Goal: Transaction & Acquisition: Purchase product/service

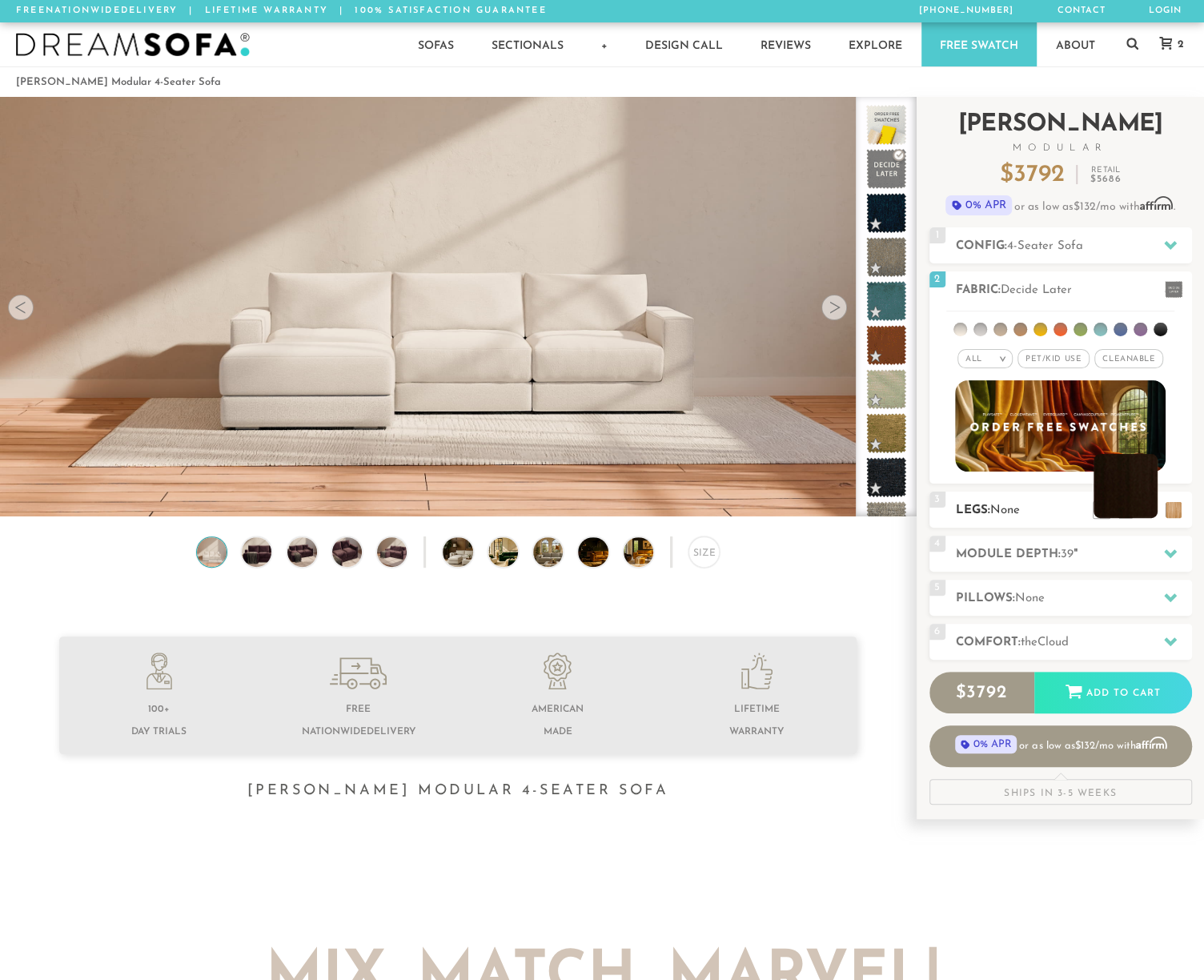
click at [1143, 511] on li at bounding box center [1126, 486] width 64 height 64
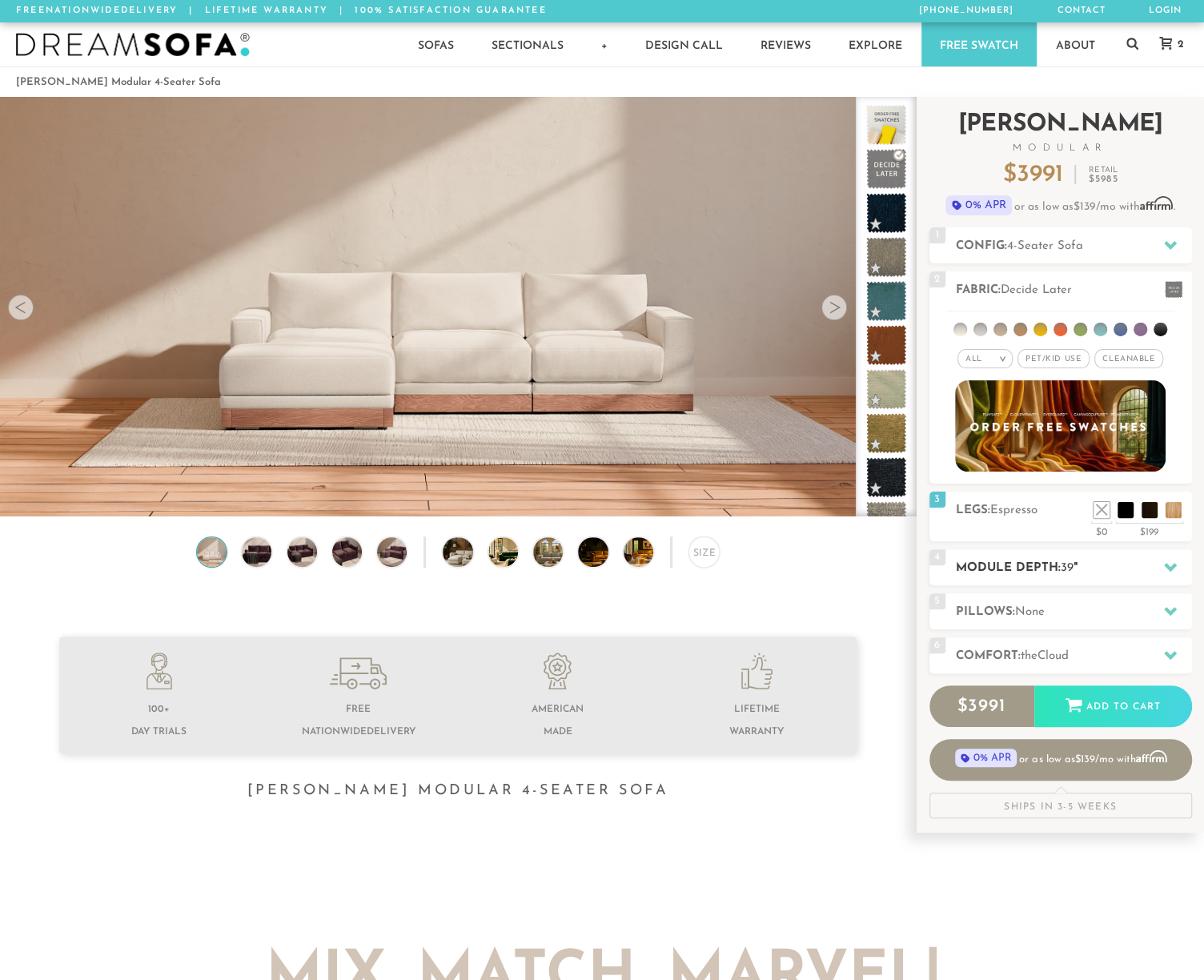
click at [1165, 564] on icon at bounding box center [1170, 566] width 13 height 9
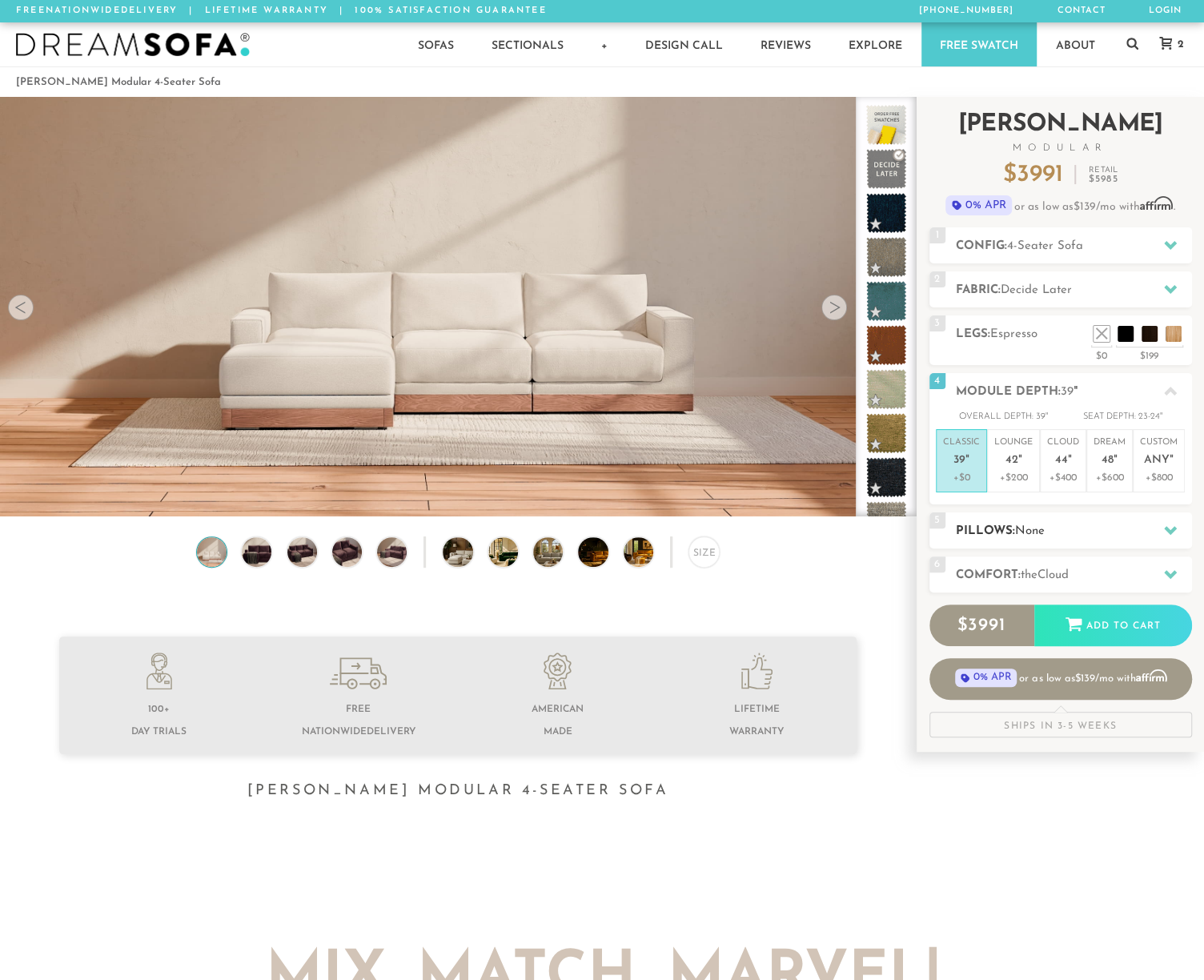
click at [1171, 531] on icon at bounding box center [1170, 530] width 13 height 9
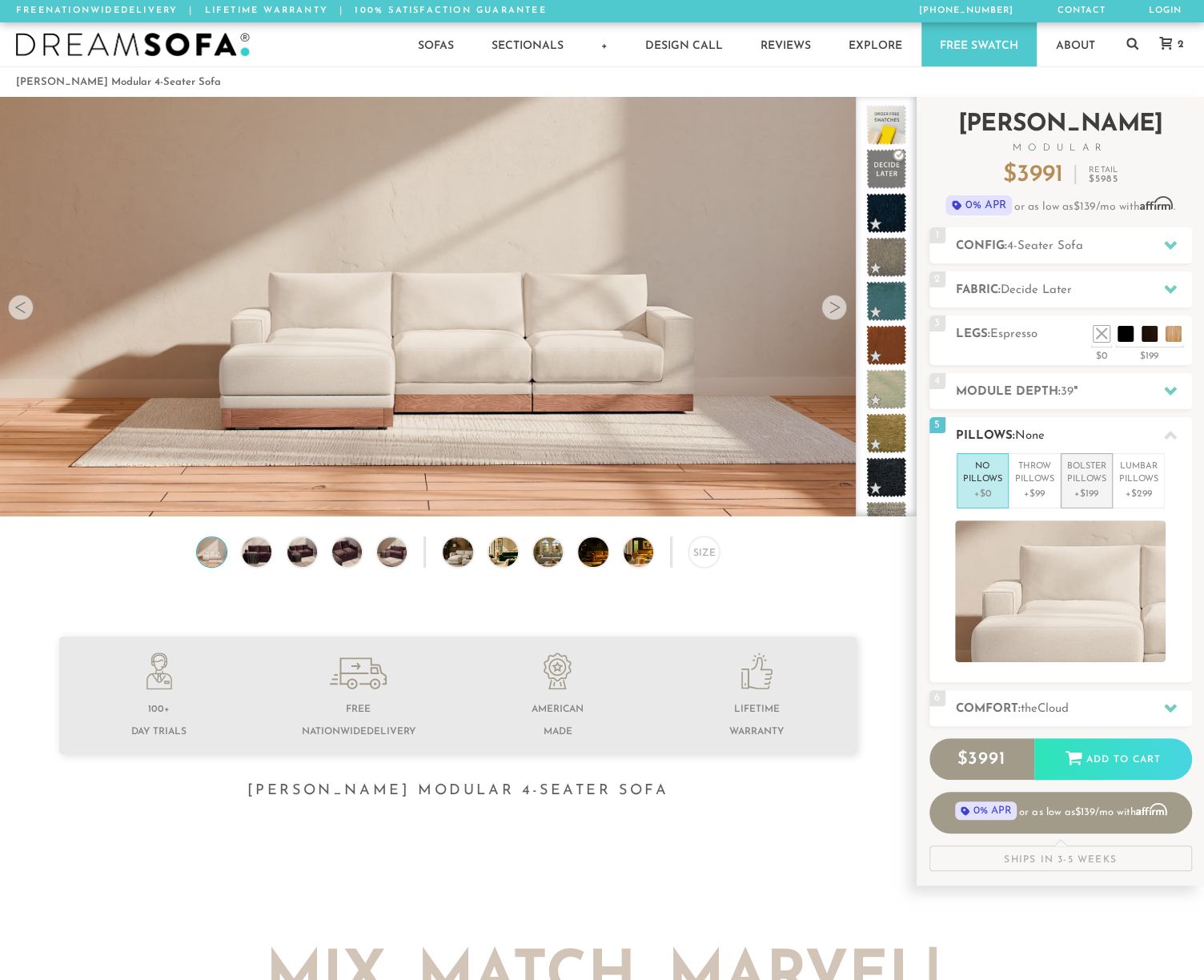
click at [1083, 484] on p "Bolster Pillows" at bounding box center [1086, 473] width 40 height 26
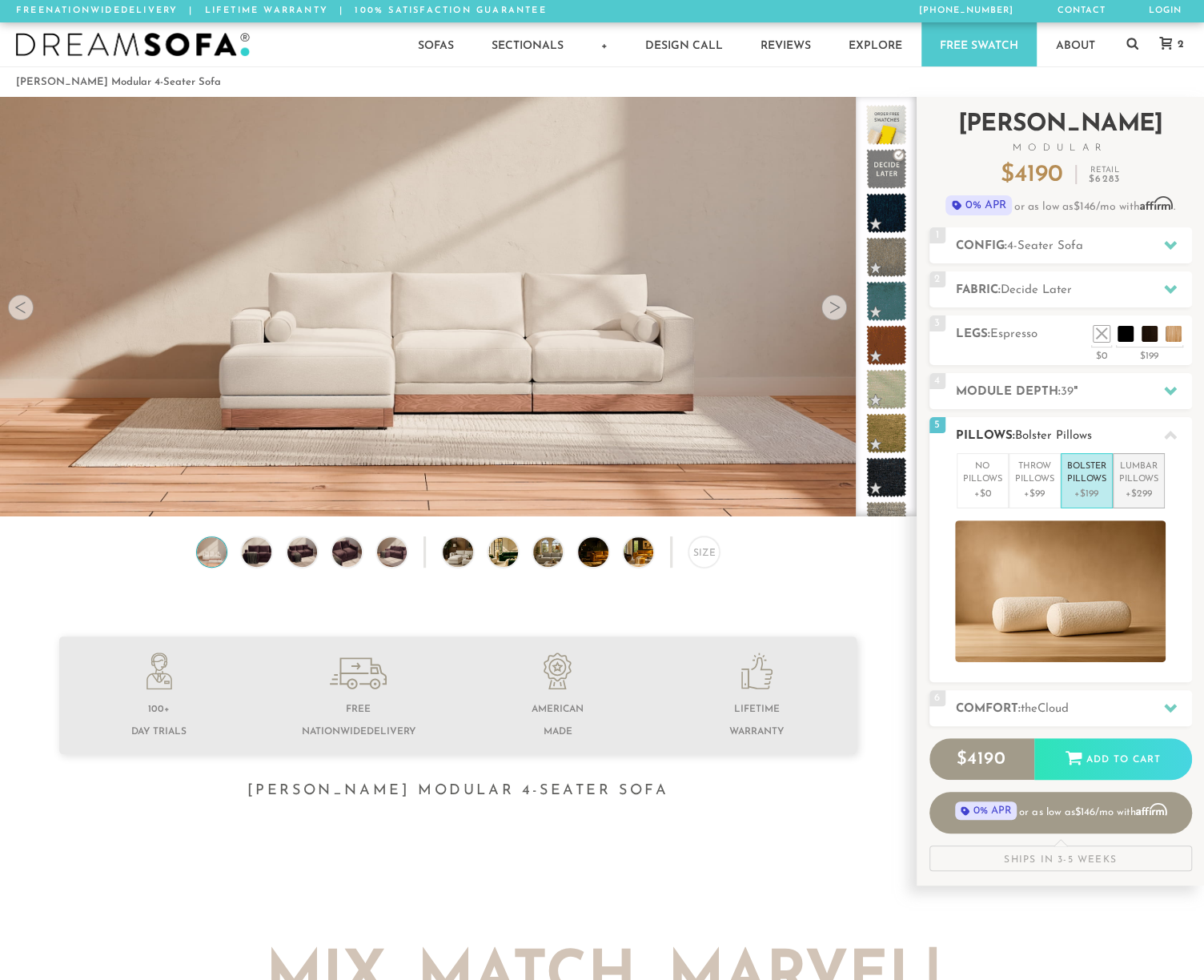
click at [1133, 482] on p "Lumbar Pillows" at bounding box center [1138, 473] width 40 height 26
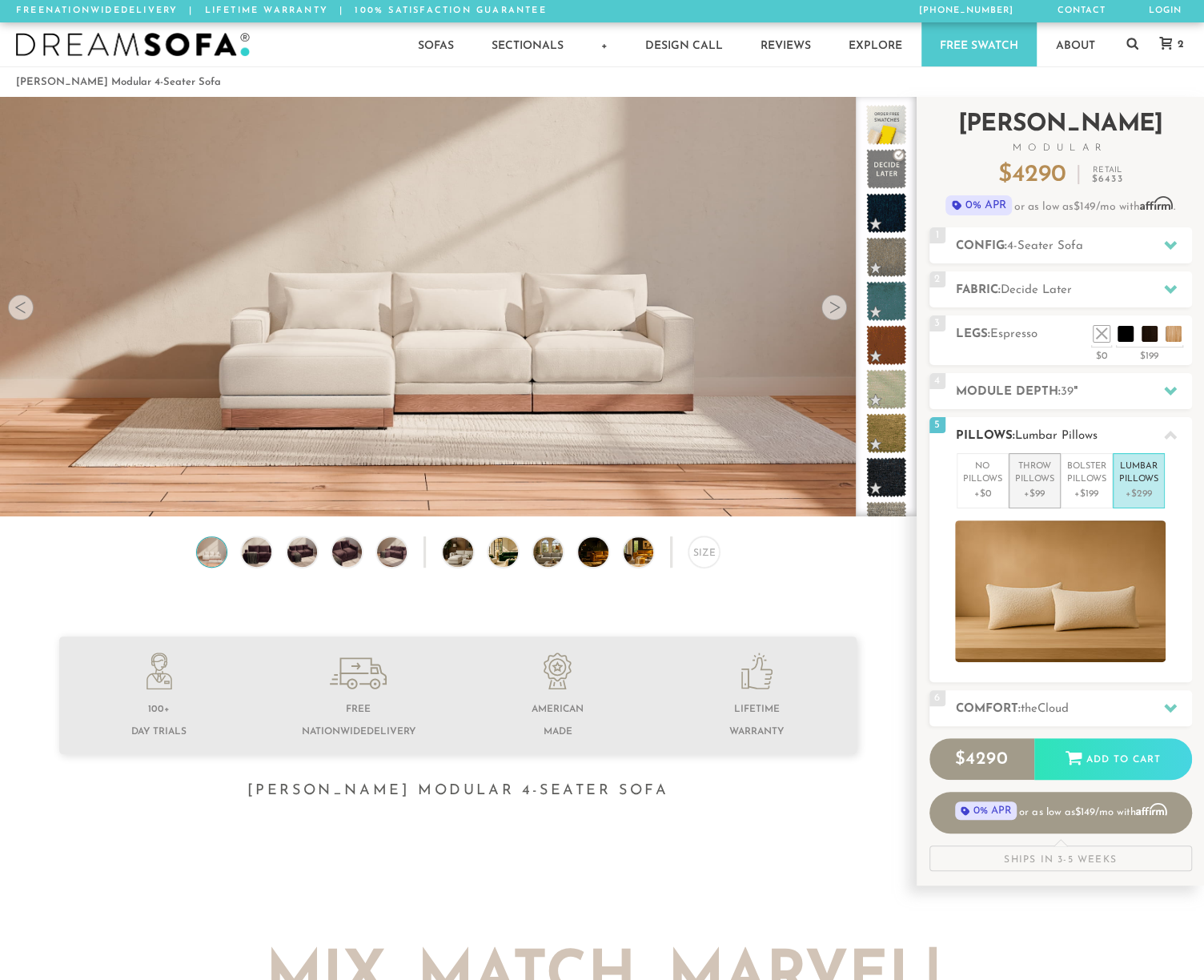
click at [1038, 487] on p "+$99" at bounding box center [1034, 494] width 40 height 14
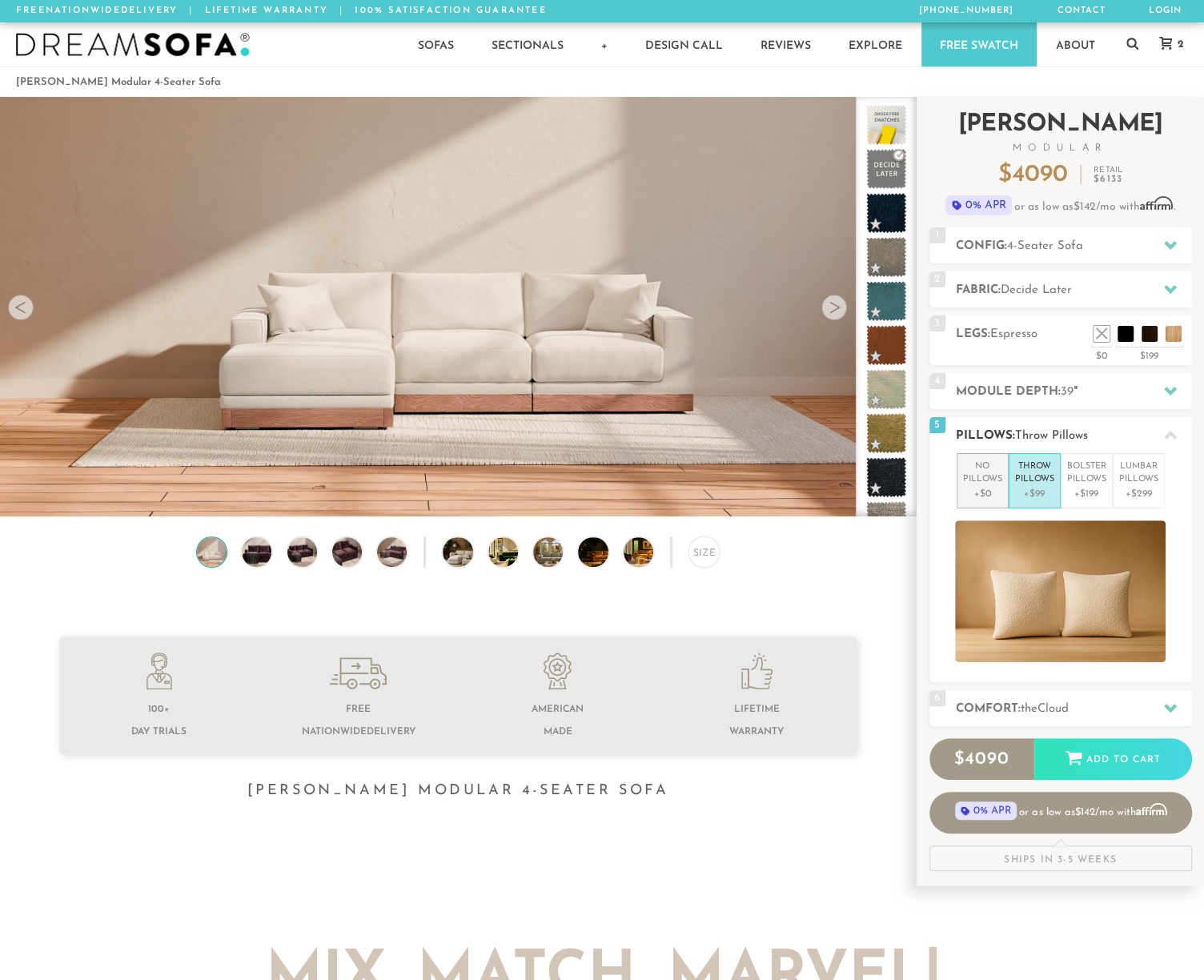
click at [991, 487] on p "+$0" at bounding box center [983, 494] width 40 height 14
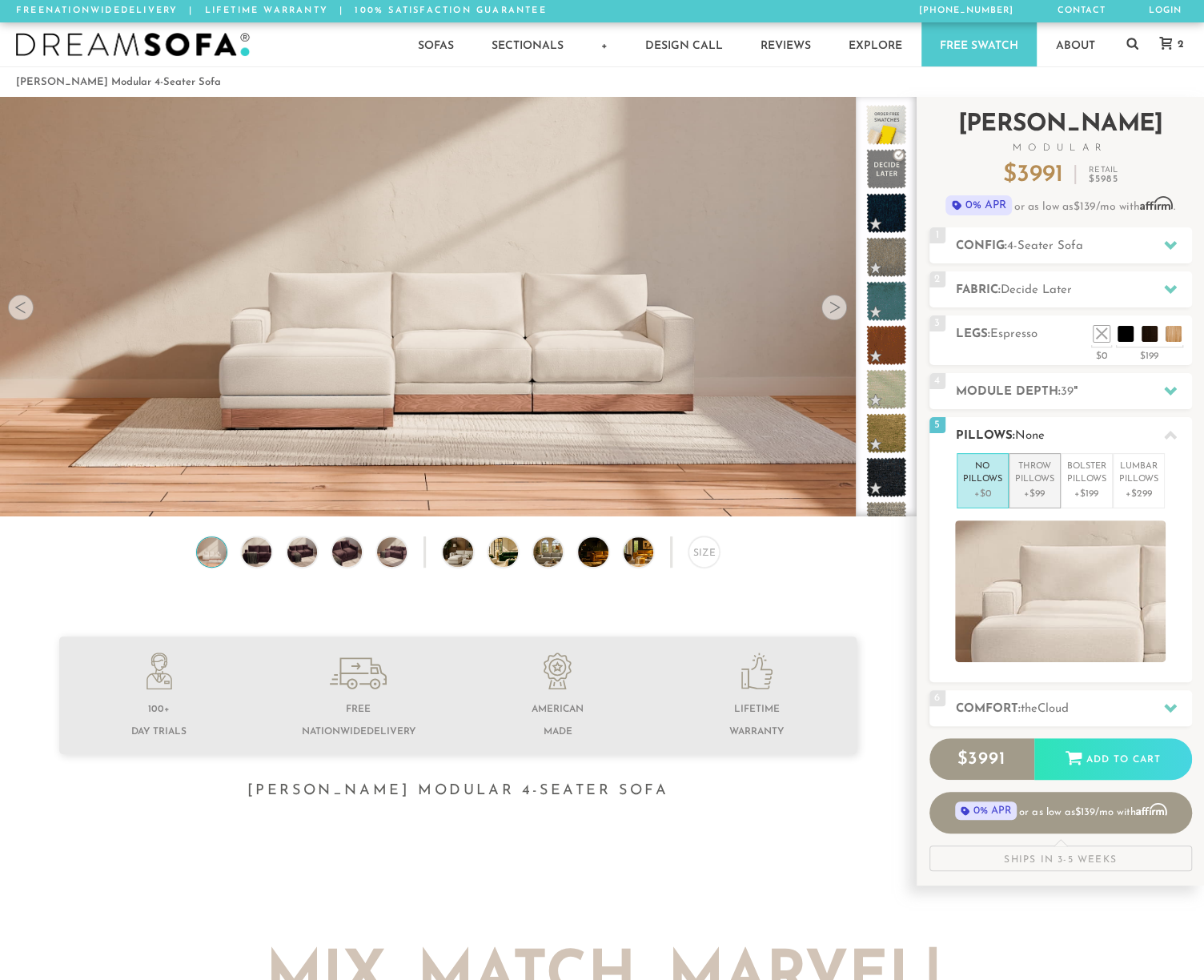
click at [1025, 482] on p "Throw Pillows" at bounding box center [1034, 473] width 40 height 26
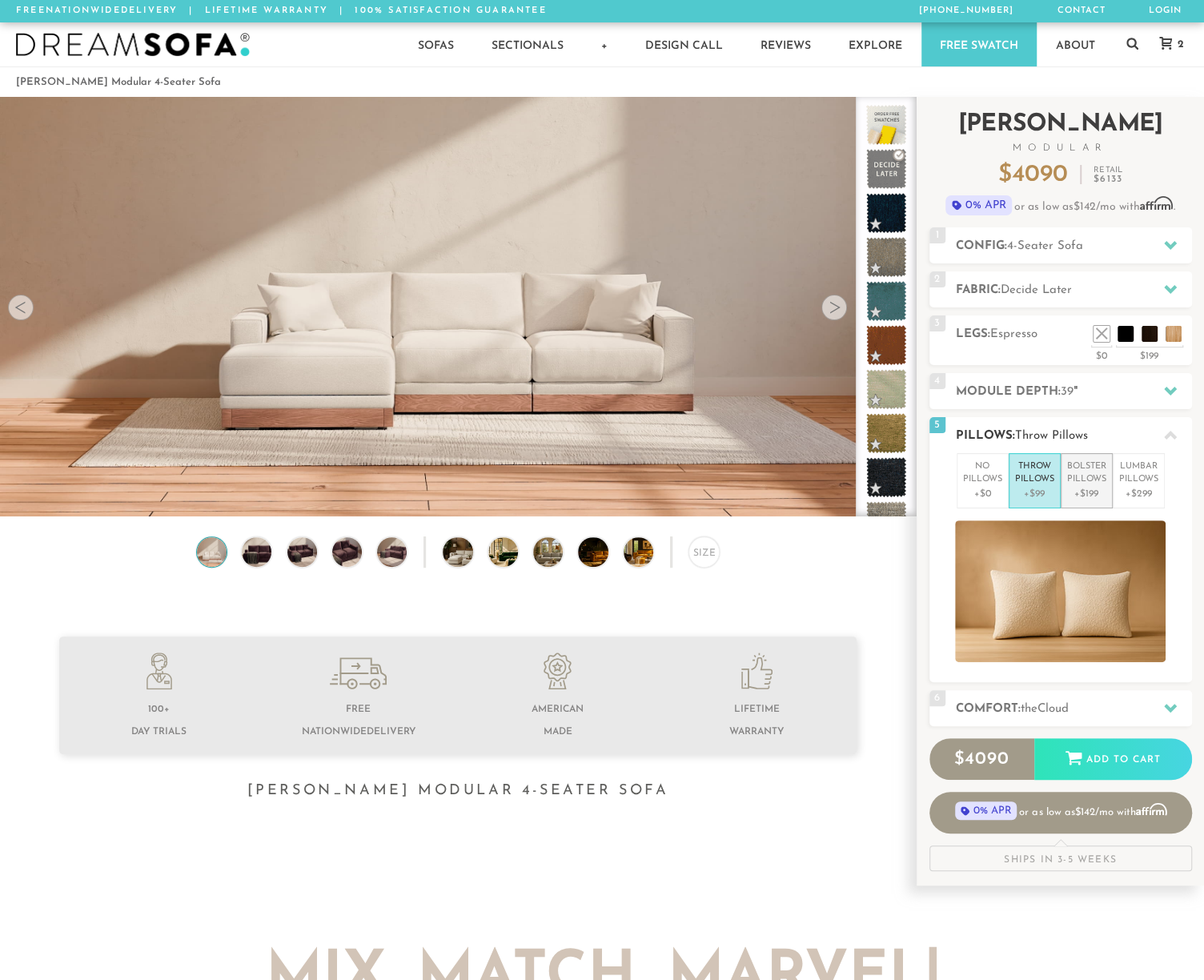
click at [1081, 482] on p "Bolster Pillows" at bounding box center [1086, 473] width 40 height 26
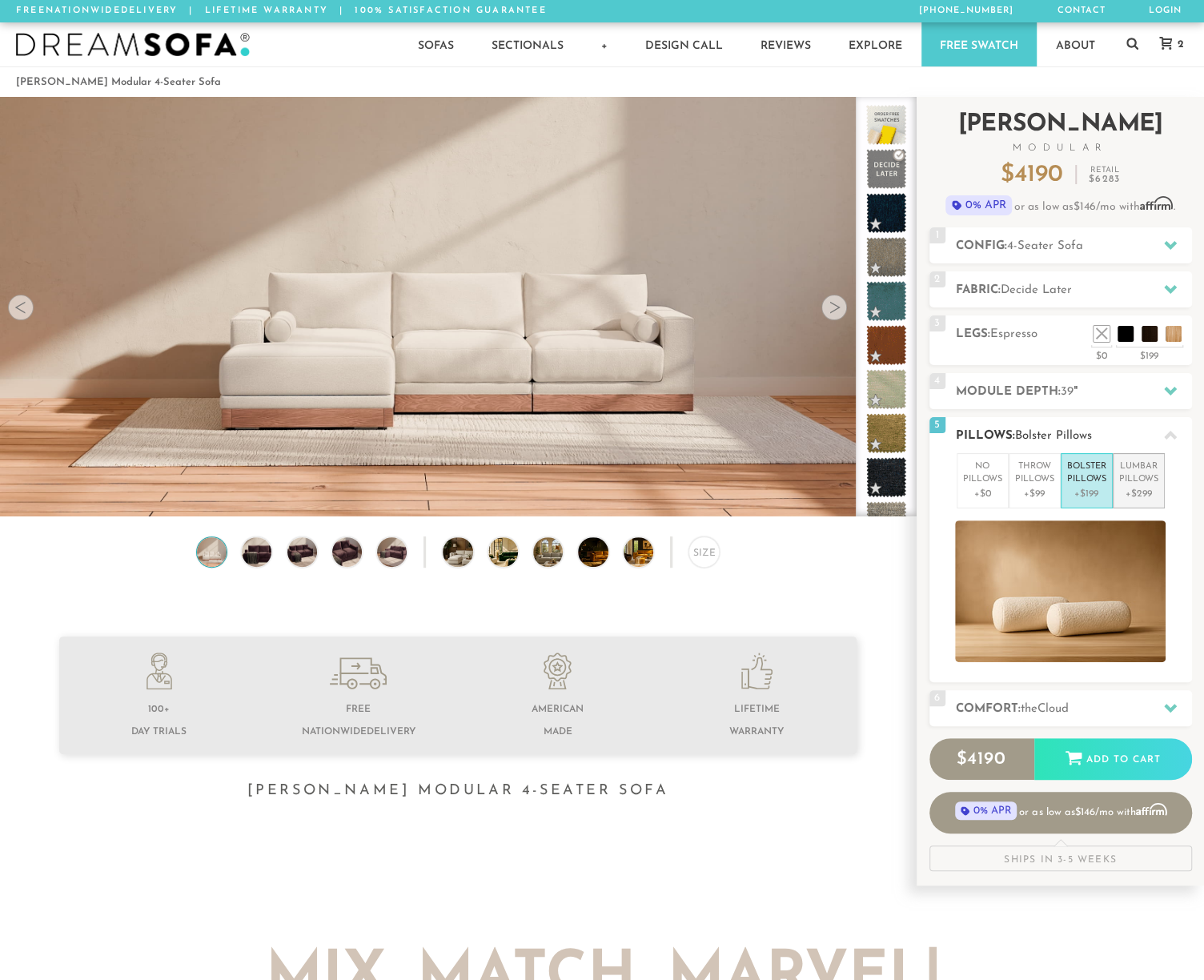
click at [1137, 481] on p "Lumbar Pillows" at bounding box center [1138, 473] width 40 height 26
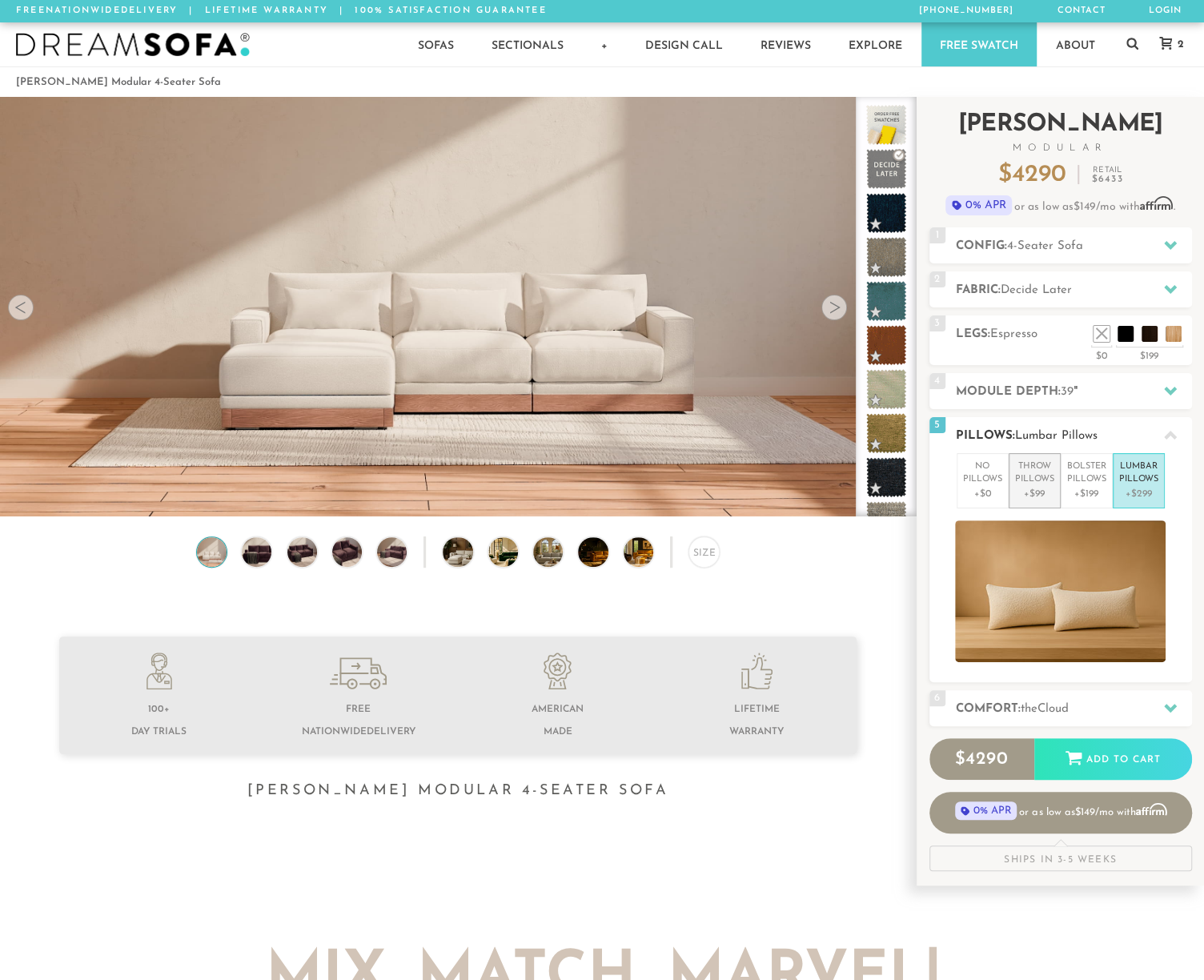
click at [1026, 482] on p "Throw Pillows" at bounding box center [1034, 473] width 40 height 26
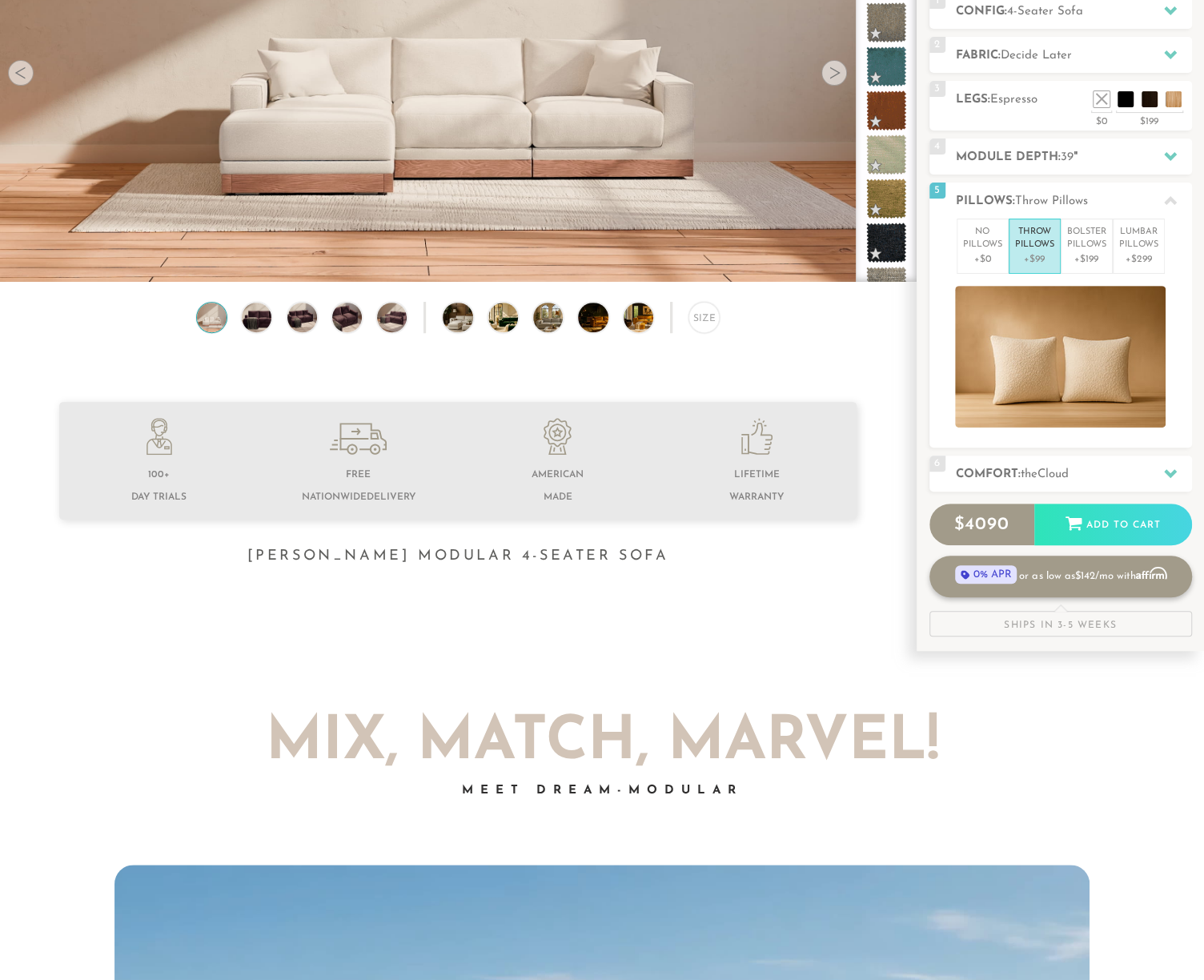
scroll to position [238, 0]
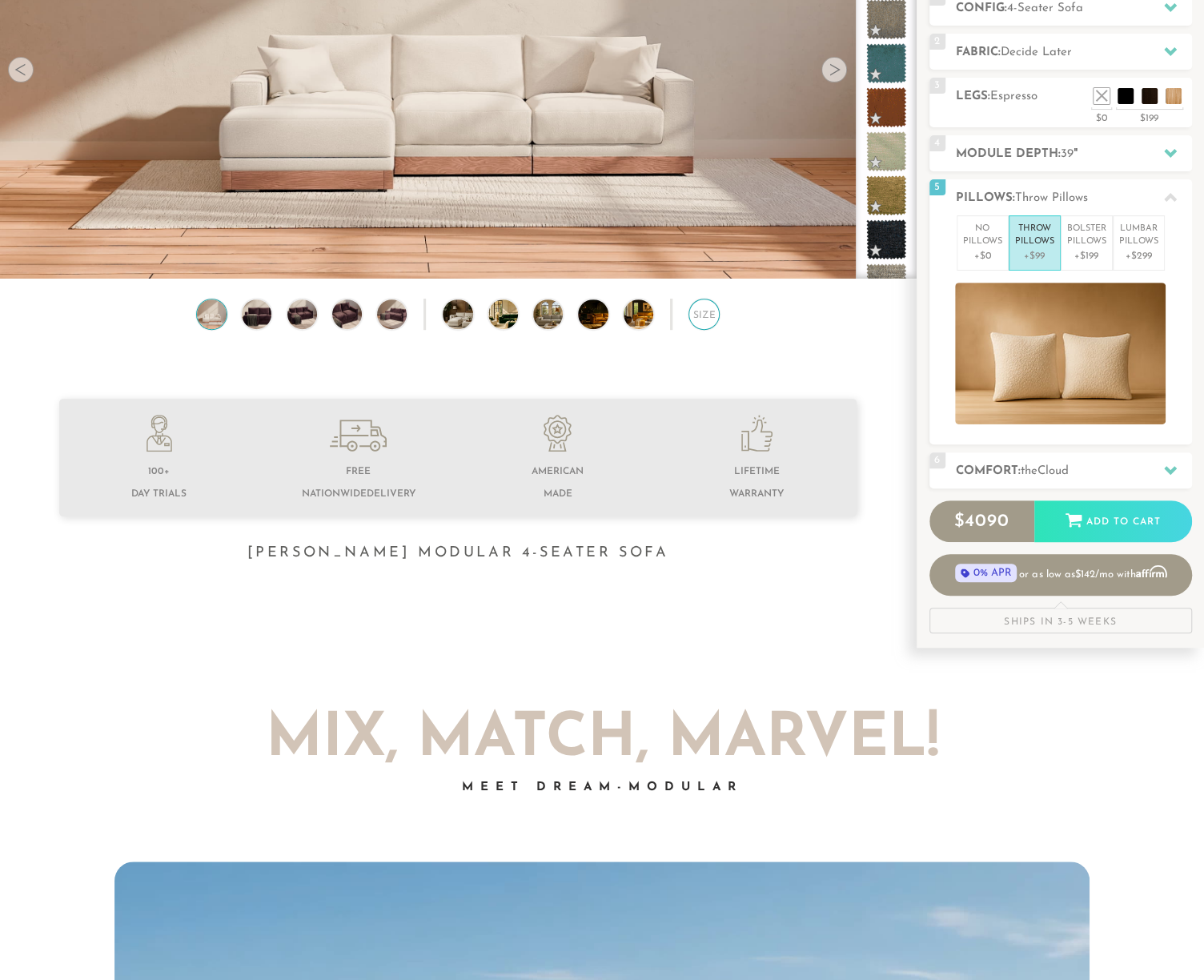
click at [704, 317] on div "Size" at bounding box center [704, 314] width 31 height 31
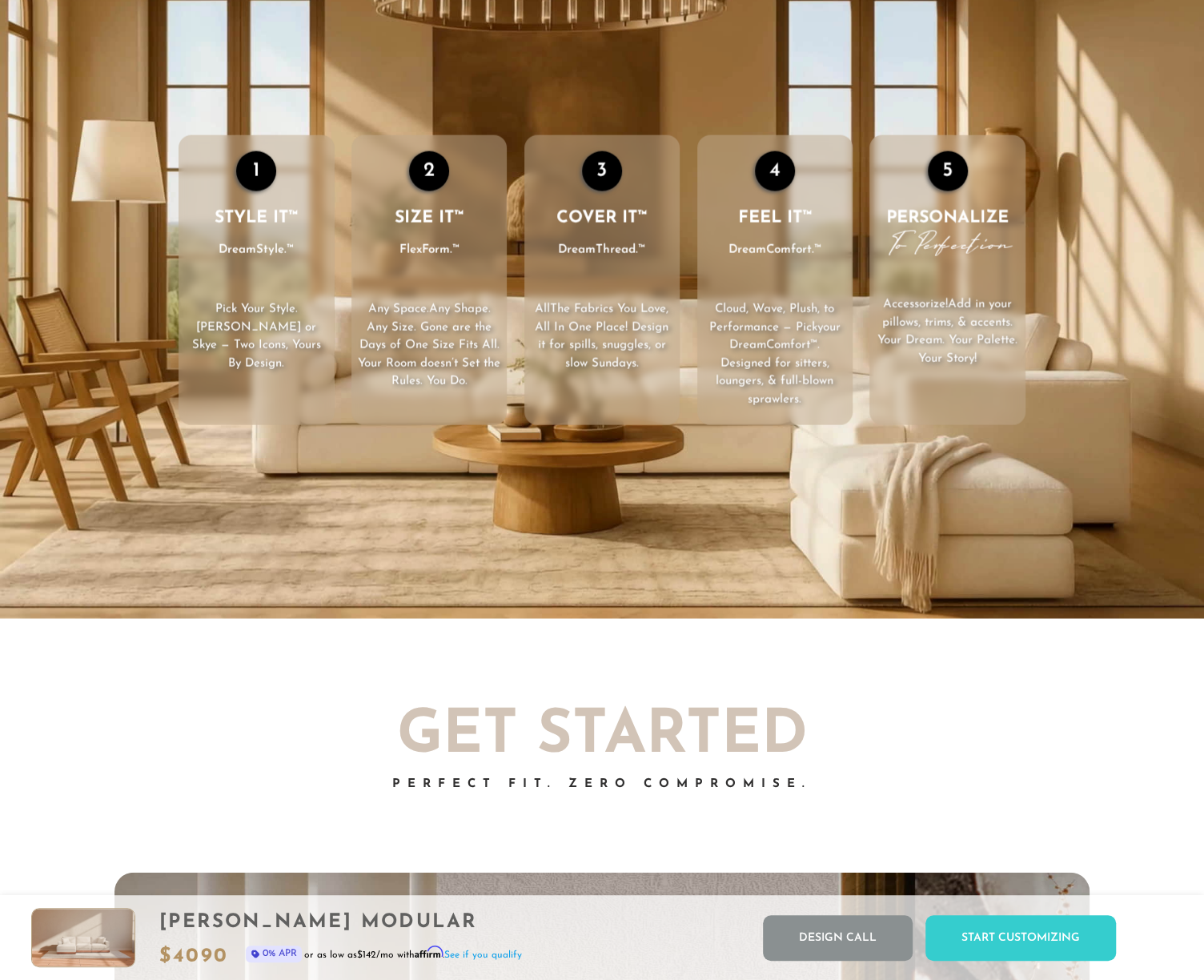
scroll to position [2324, 0]
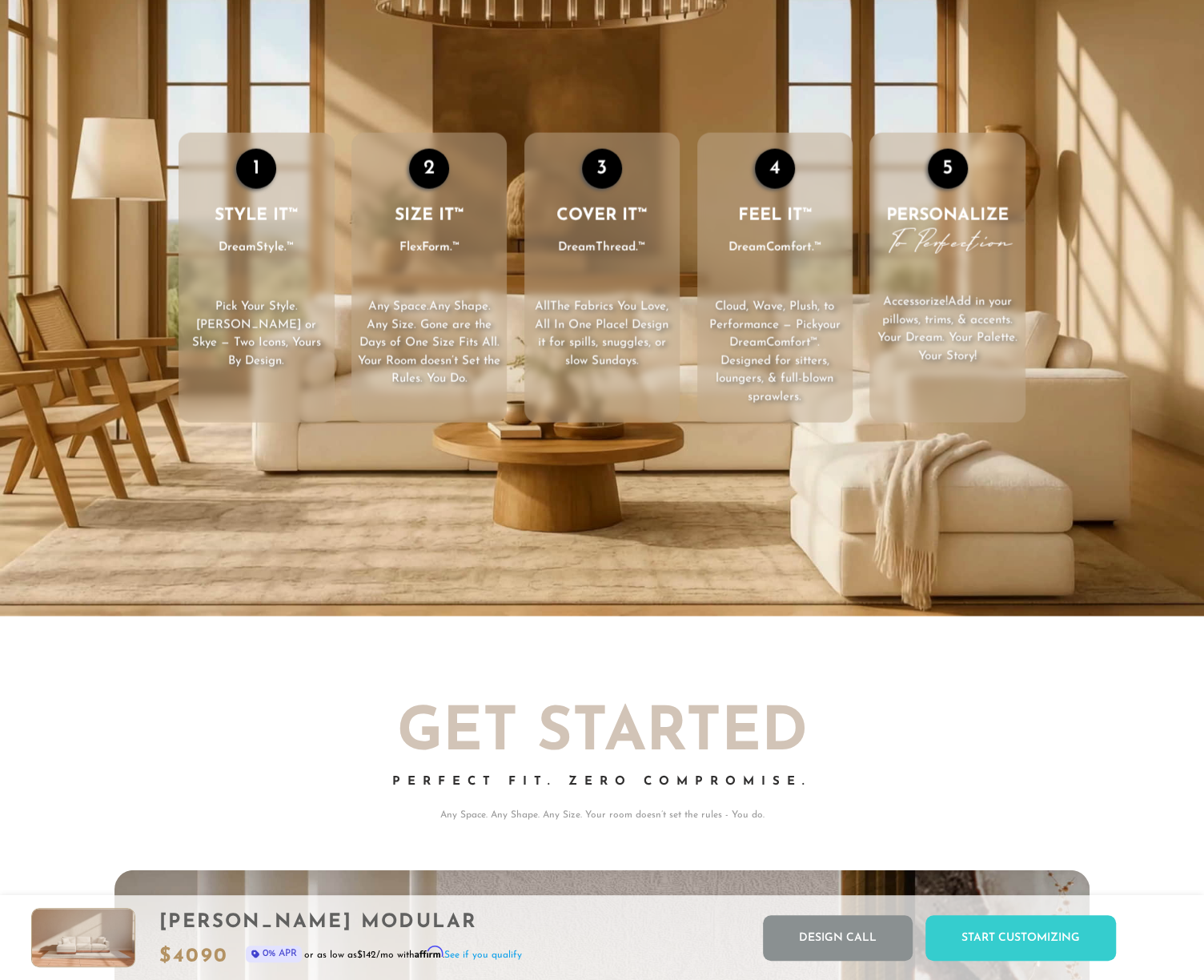
click at [699, 444] on video "Your browser does not support HTML5 video." at bounding box center [602, 278] width 1204 height 677
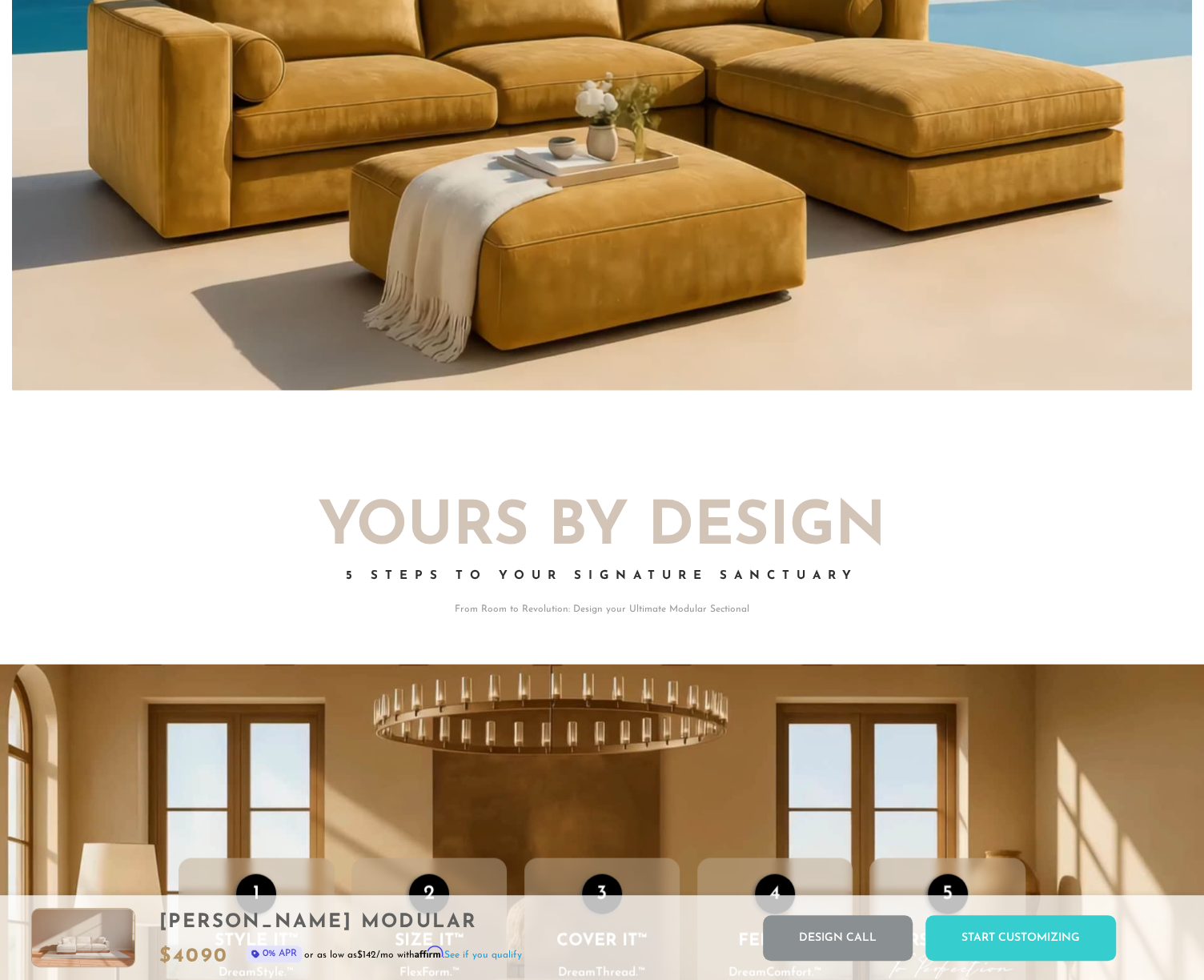
scroll to position [0, 0]
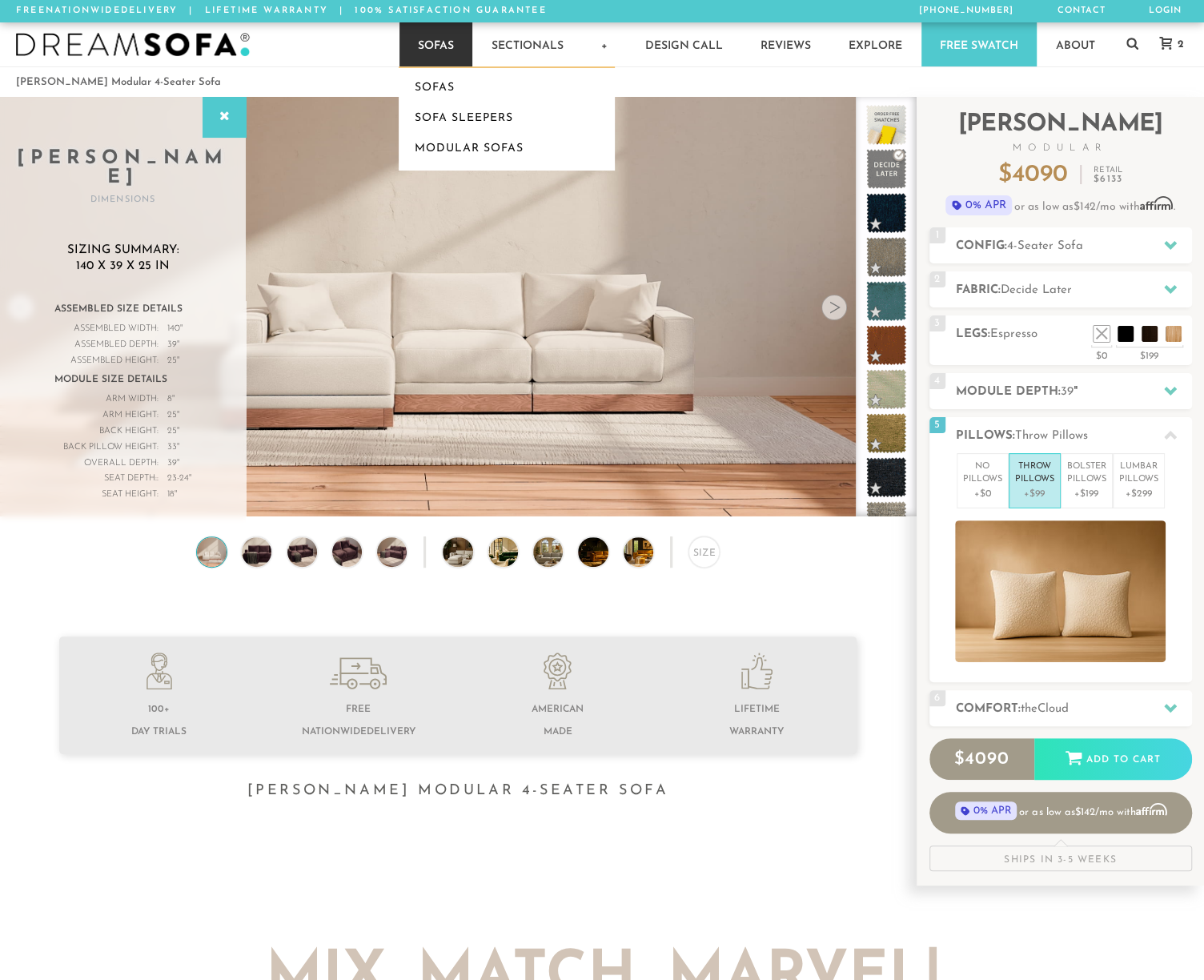
click at [427, 41] on link "Sofas" at bounding box center [436, 44] width 73 height 44
